Goal: Task Accomplishment & Management: Manage account settings

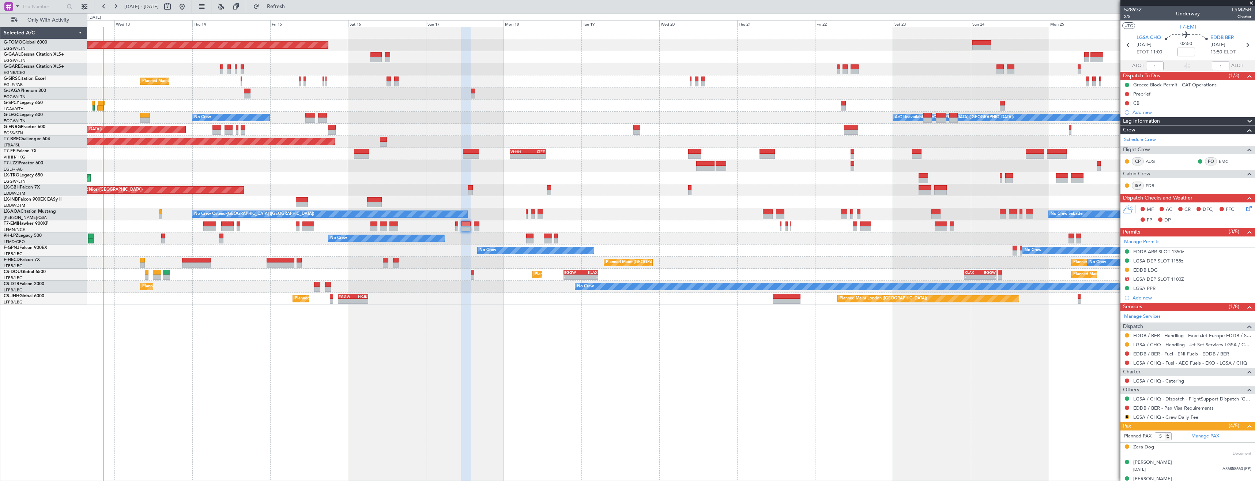
scroll to position [41, 0]
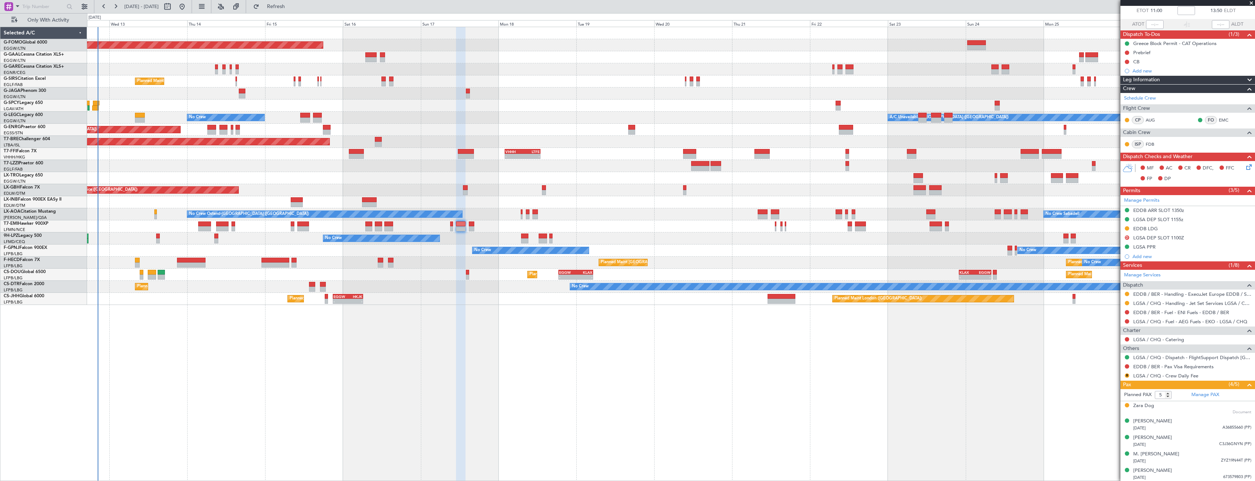
click at [395, 122] on div "Planned Maint Windsor Locks (Bradley Intl) Planned Maint Dusseldorf No Crew Pla…" at bounding box center [671, 166] width 1168 height 278
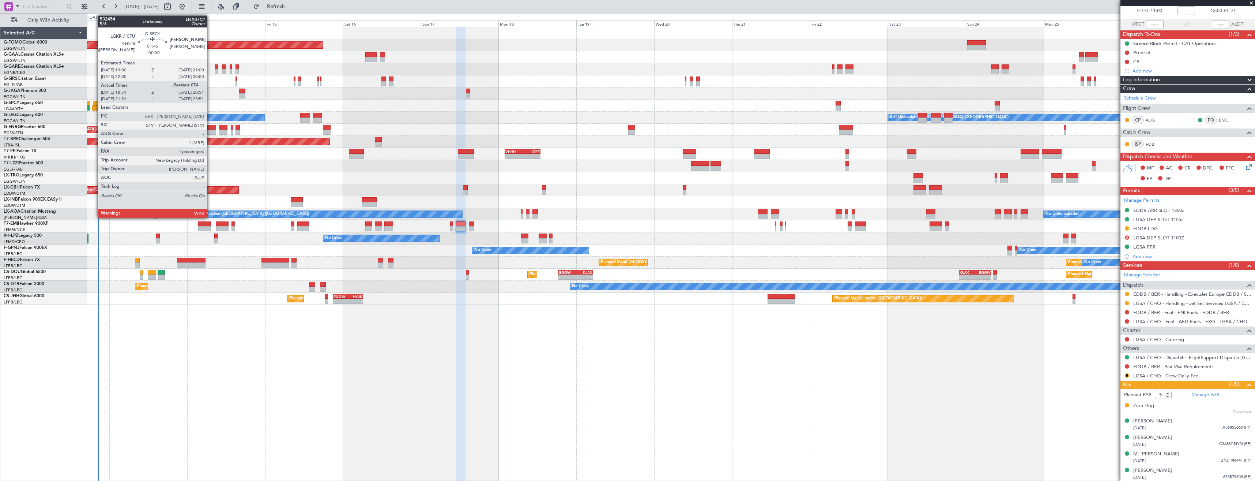
click at [94, 104] on div at bounding box center [96, 103] width 7 height 5
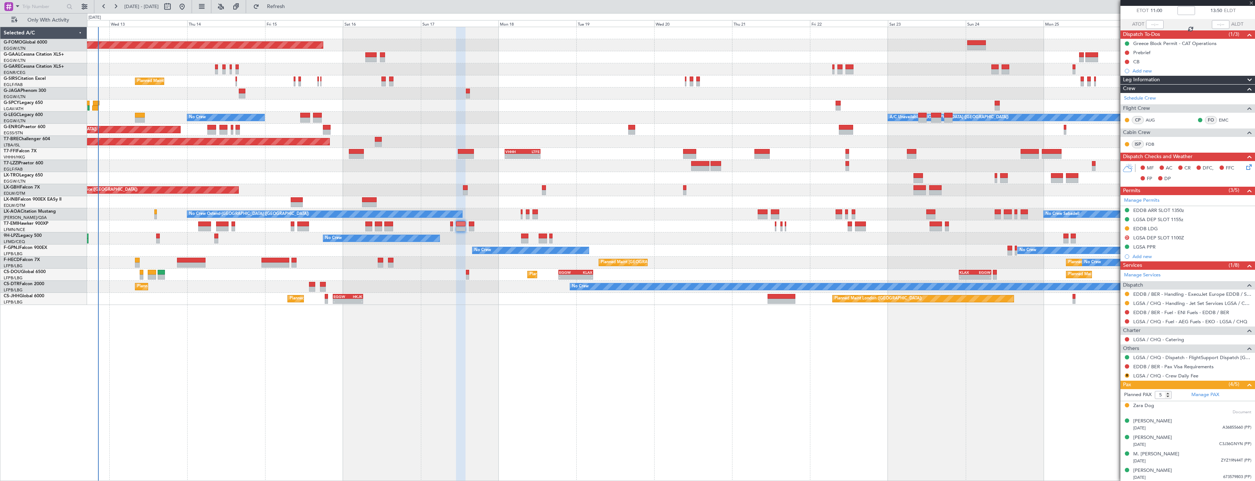
type input "18:51"
type input "4"
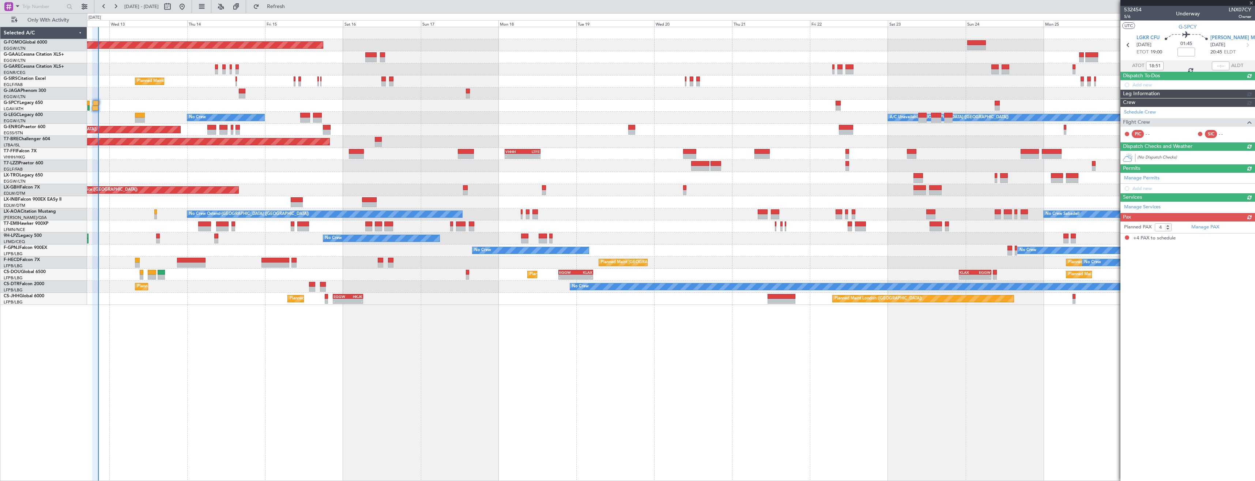
scroll to position [0, 0]
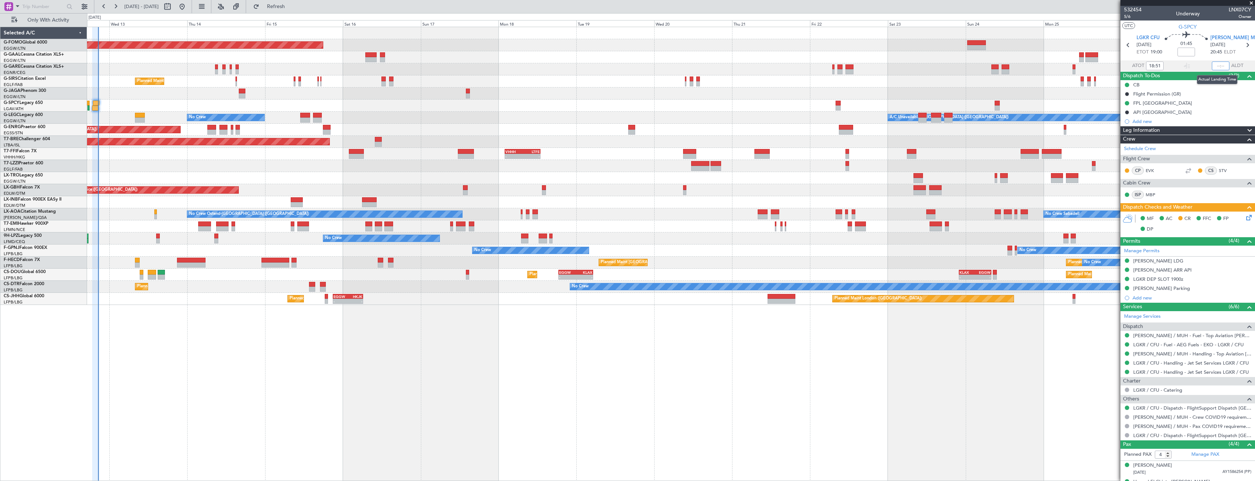
click at [1216, 66] on input "text" at bounding box center [1221, 65] width 18 height 9
type input "20:28"
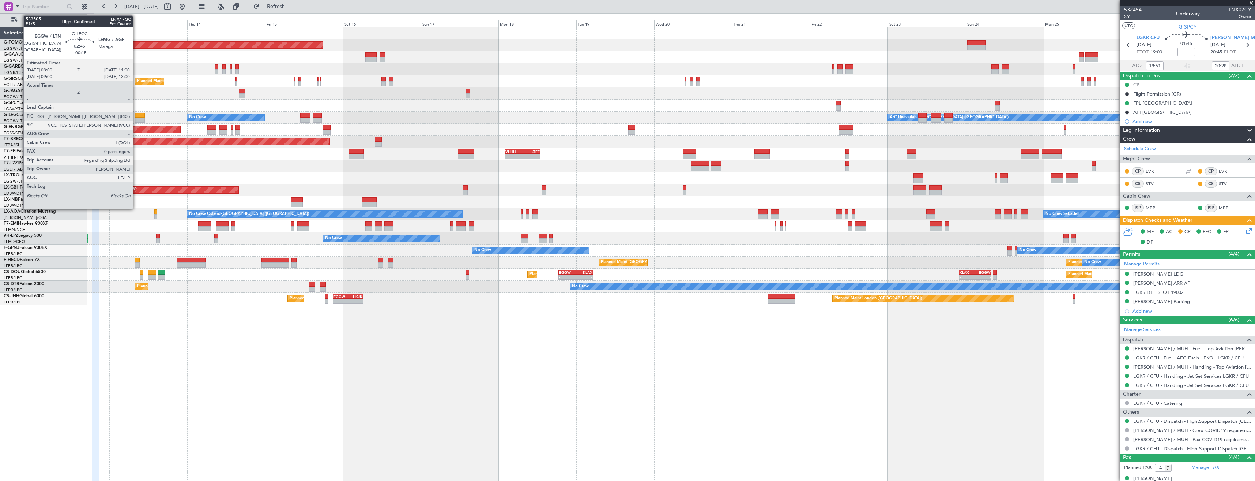
click at [136, 119] on div at bounding box center [140, 119] width 10 height 5
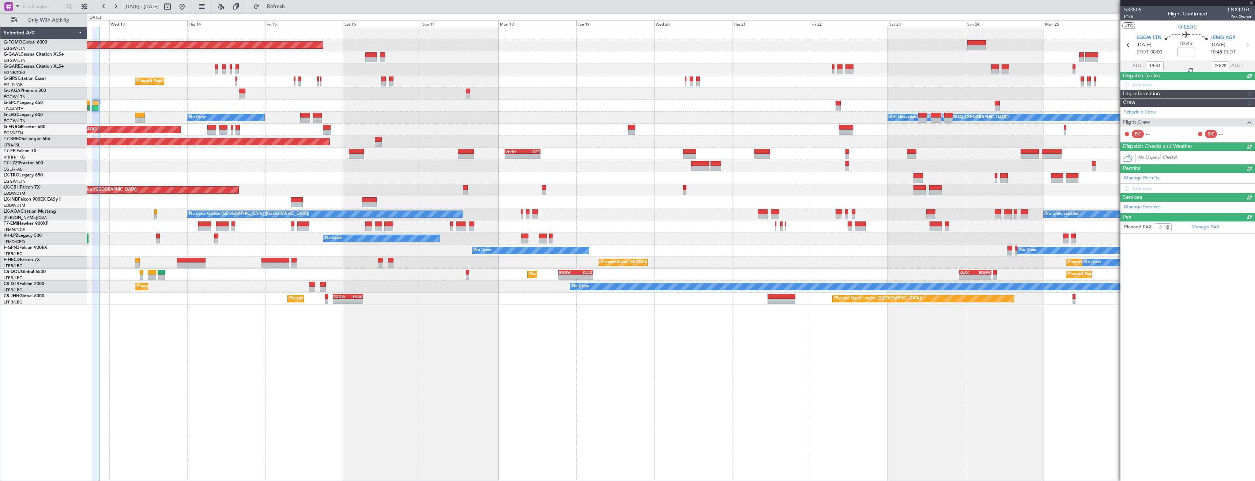
type input "+00:15"
type input "0"
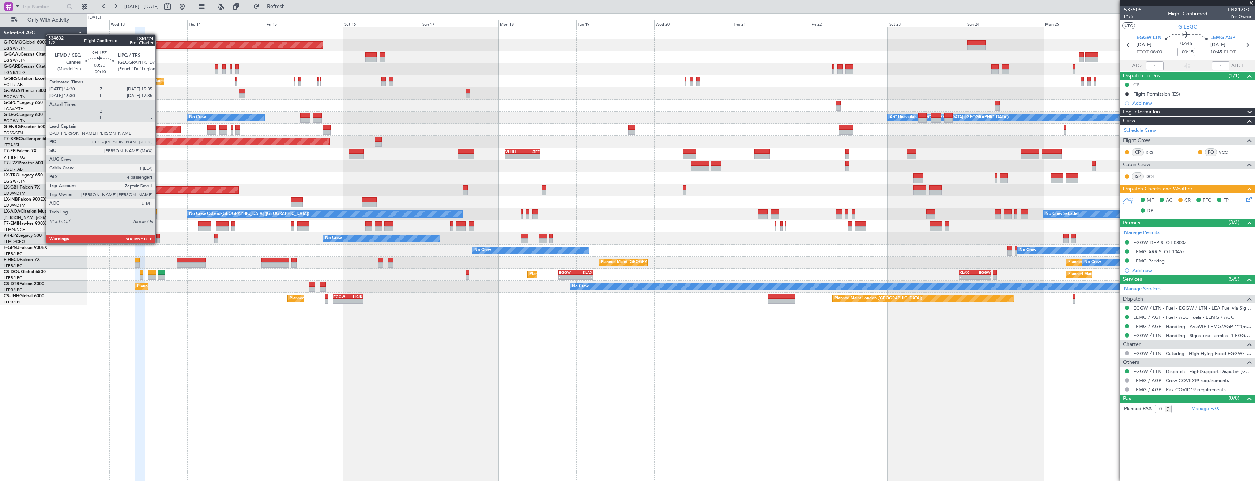
click at [159, 236] on div at bounding box center [158, 235] width 4 height 5
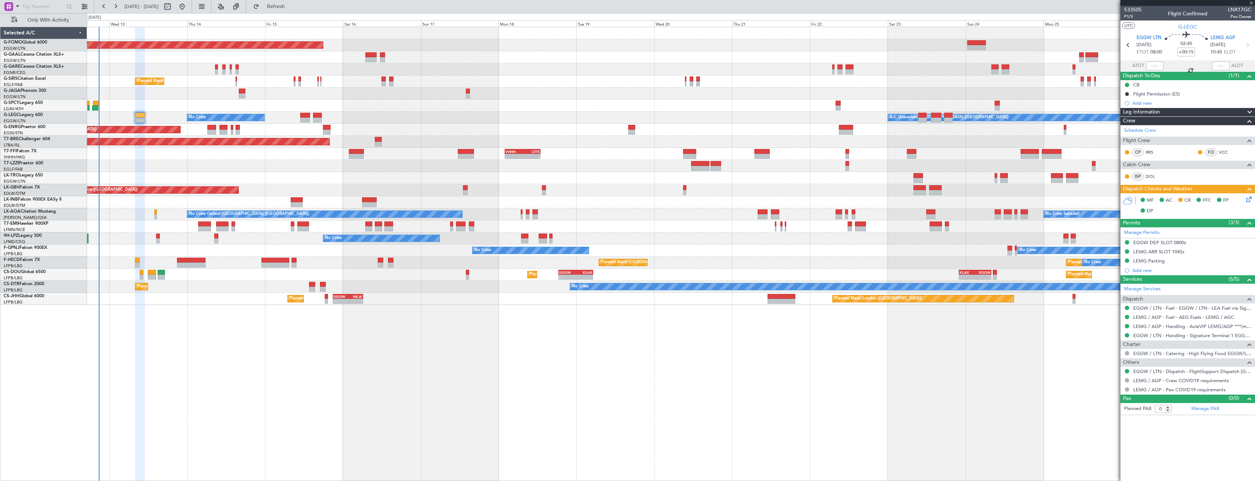
type input "-00:10"
type input "4"
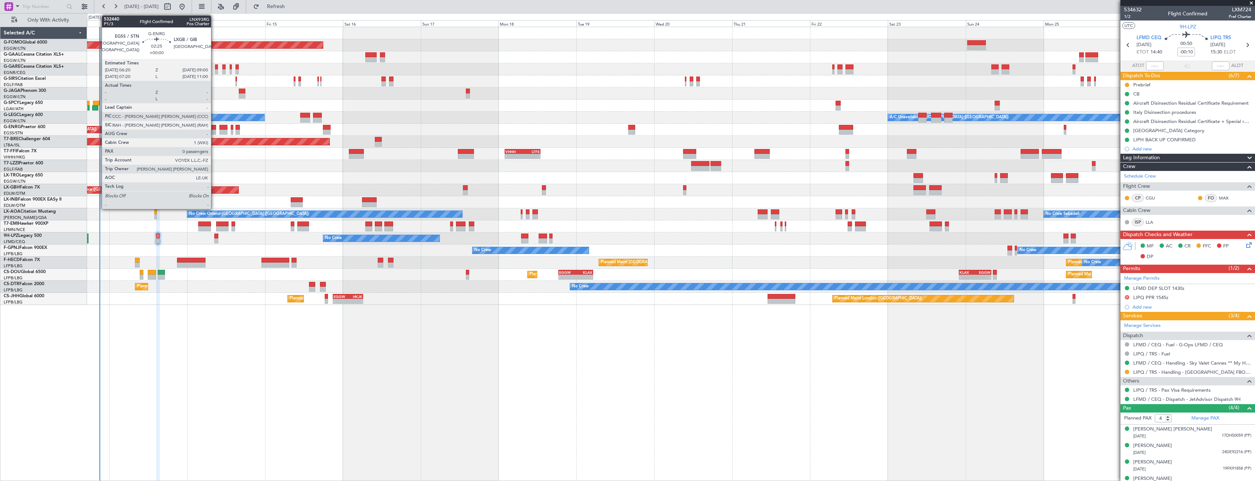
click at [214, 129] on div at bounding box center [211, 131] width 9 height 5
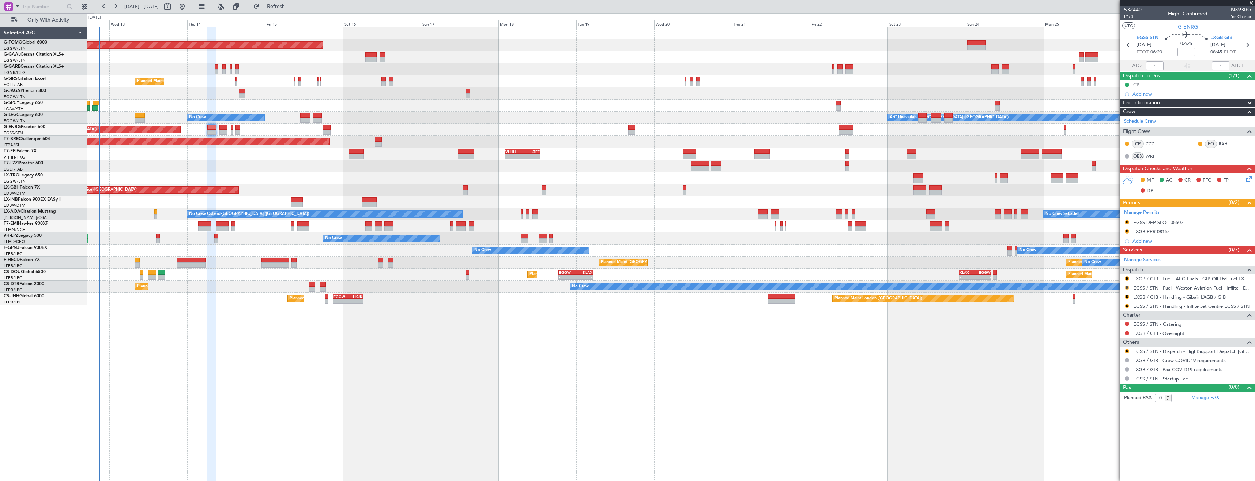
click at [1127, 288] on button "R" at bounding box center [1127, 287] width 4 height 4
click at [1106, 373] on span "Confirmed" at bounding box center [1106, 374] width 23 height 7
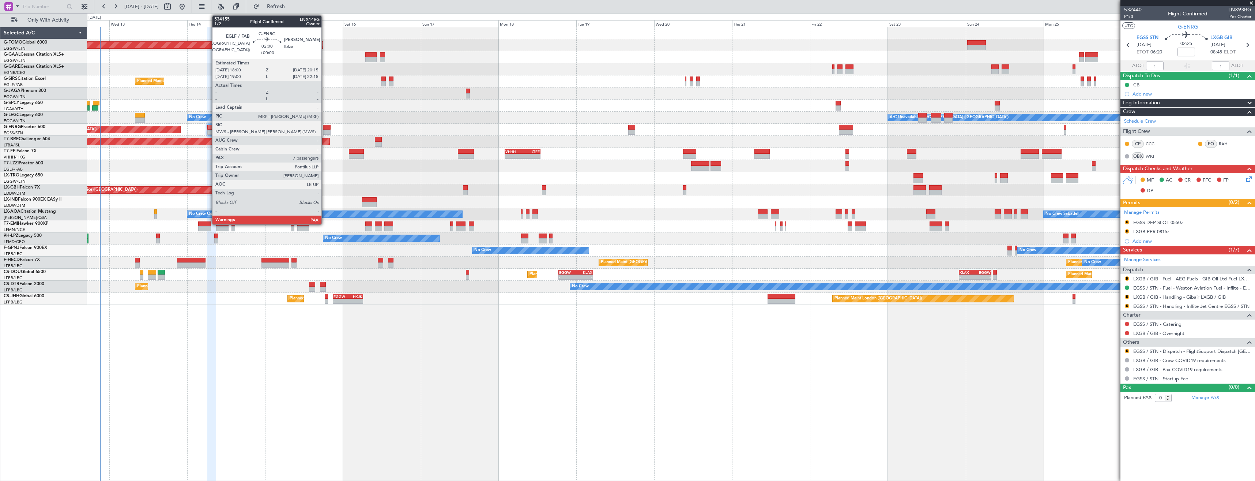
click at [325, 131] on div at bounding box center [326, 131] width 7 height 5
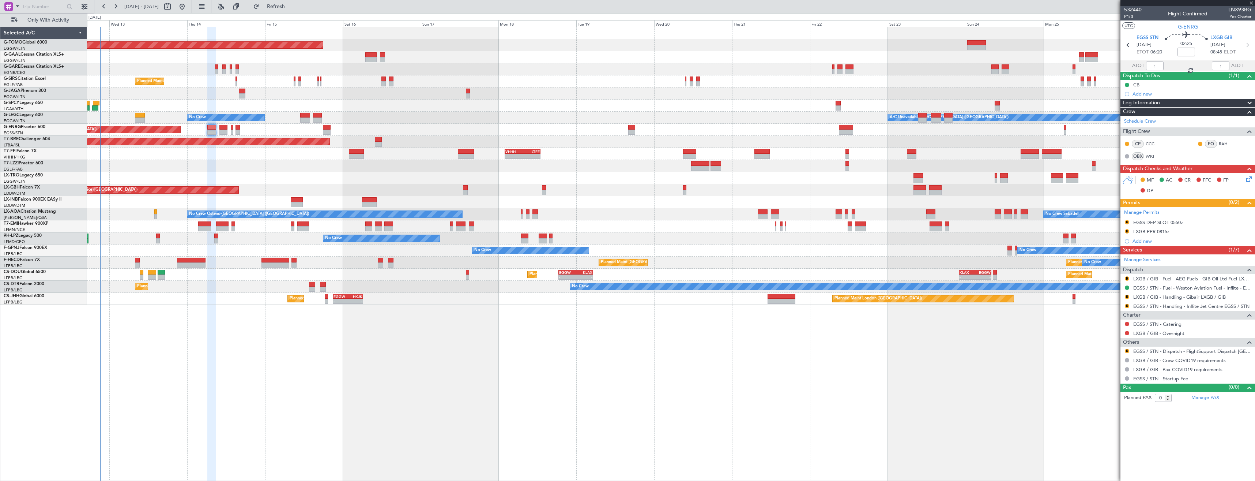
type input "7"
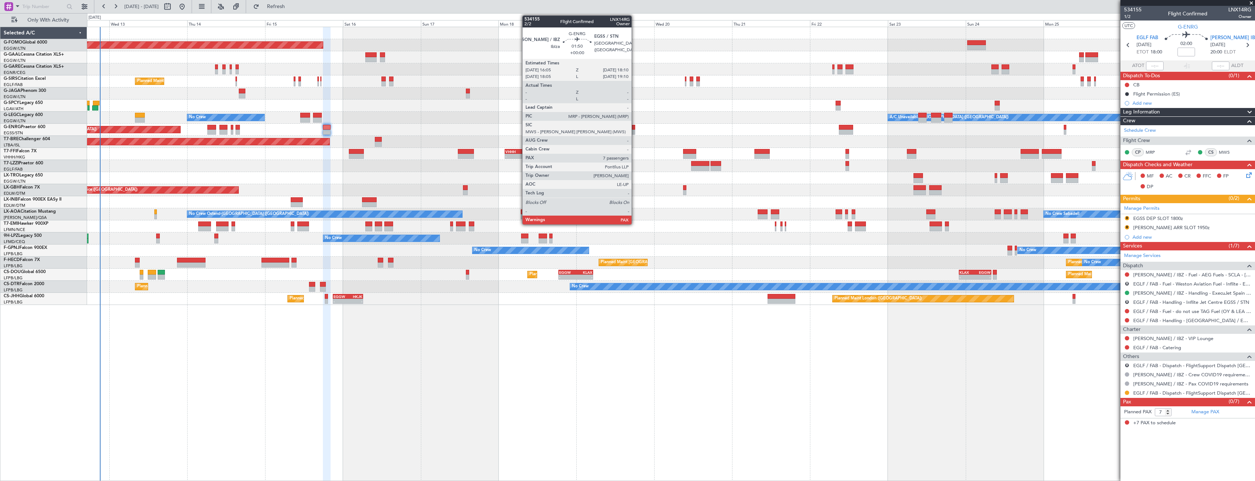
click at [635, 132] on div at bounding box center [631, 131] width 7 height 5
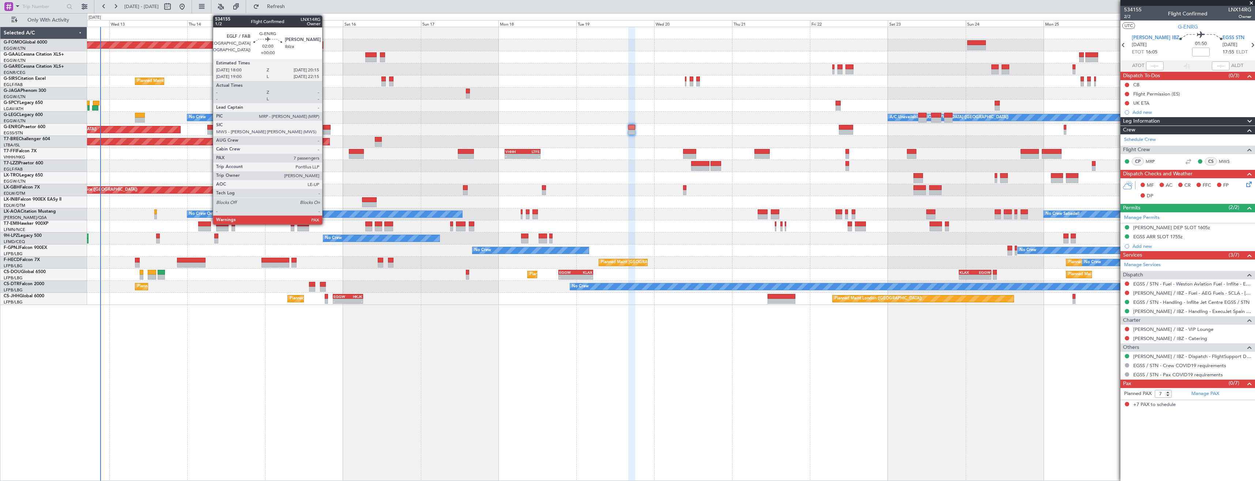
click at [326, 131] on div at bounding box center [326, 131] width 7 height 5
